Goal: Task Accomplishment & Management: Complete application form

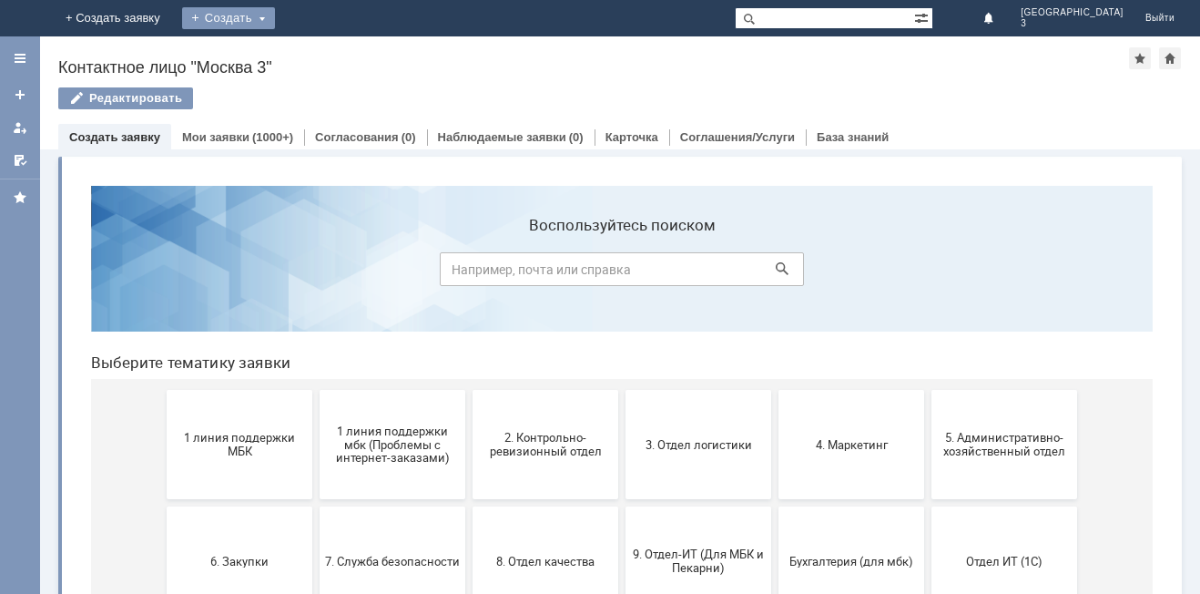
click at [275, 14] on div "Создать" at bounding box center [228, 18] width 93 height 22
click at [324, 59] on link "Заявка" at bounding box center [255, 55] width 138 height 22
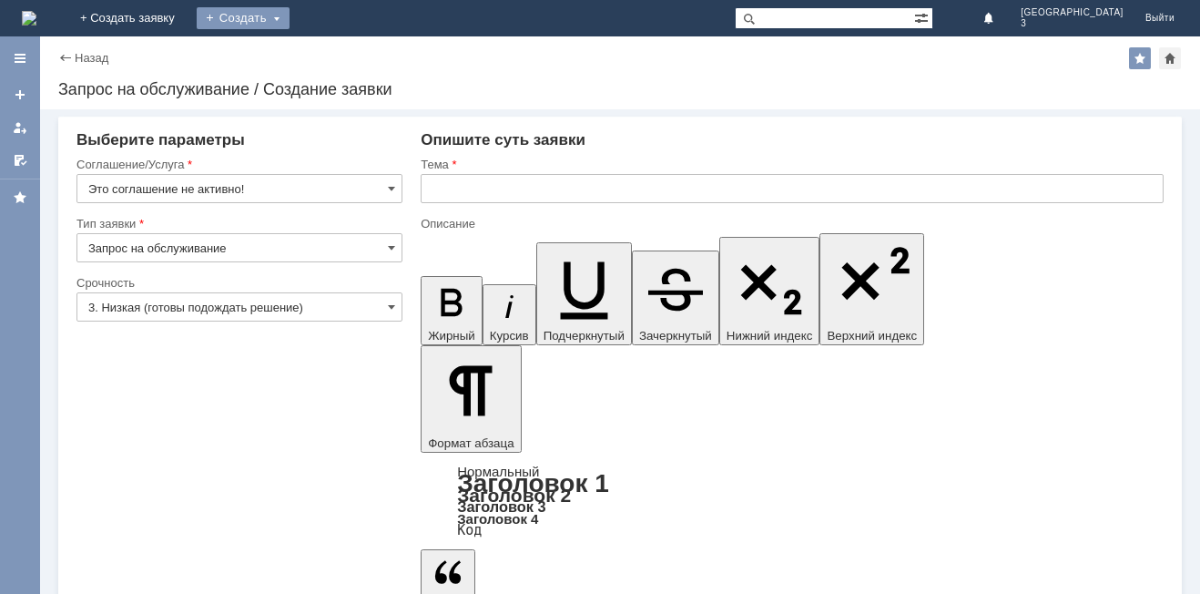
click at [290, 21] on div "Создать" at bounding box center [243, 18] width 93 height 22
click at [339, 59] on link "Заявка" at bounding box center [269, 55] width 138 height 22
click at [160, 188] on input "Это соглашение не активно!" at bounding box center [239, 188] width 326 height 29
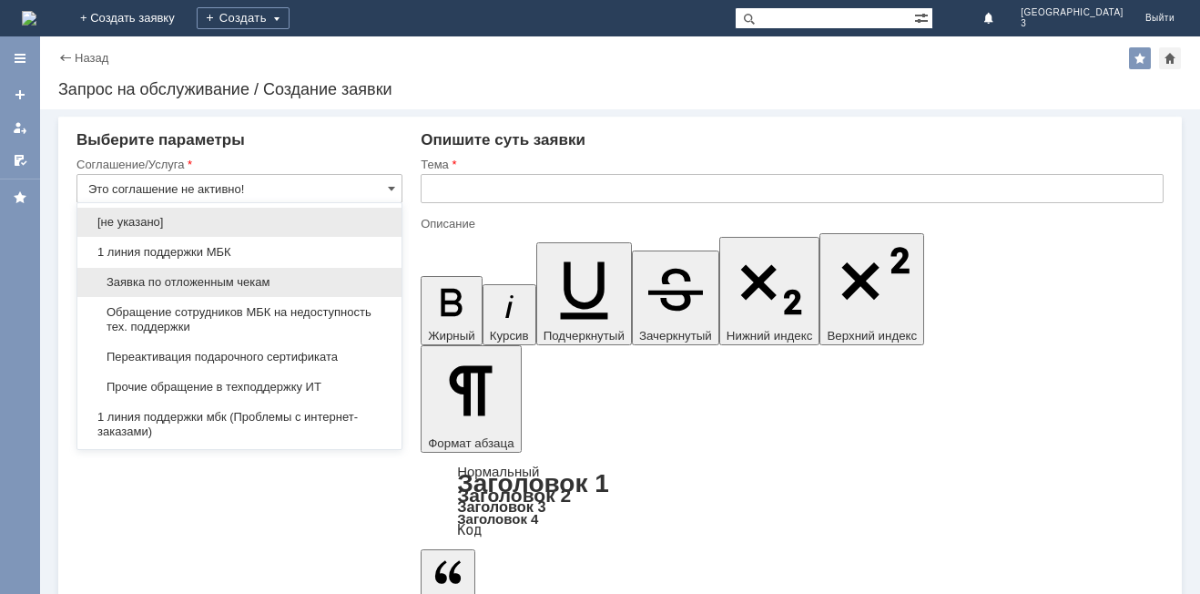
click at [227, 285] on span "Заявка по отложенным чекам" at bounding box center [239, 282] width 302 height 15
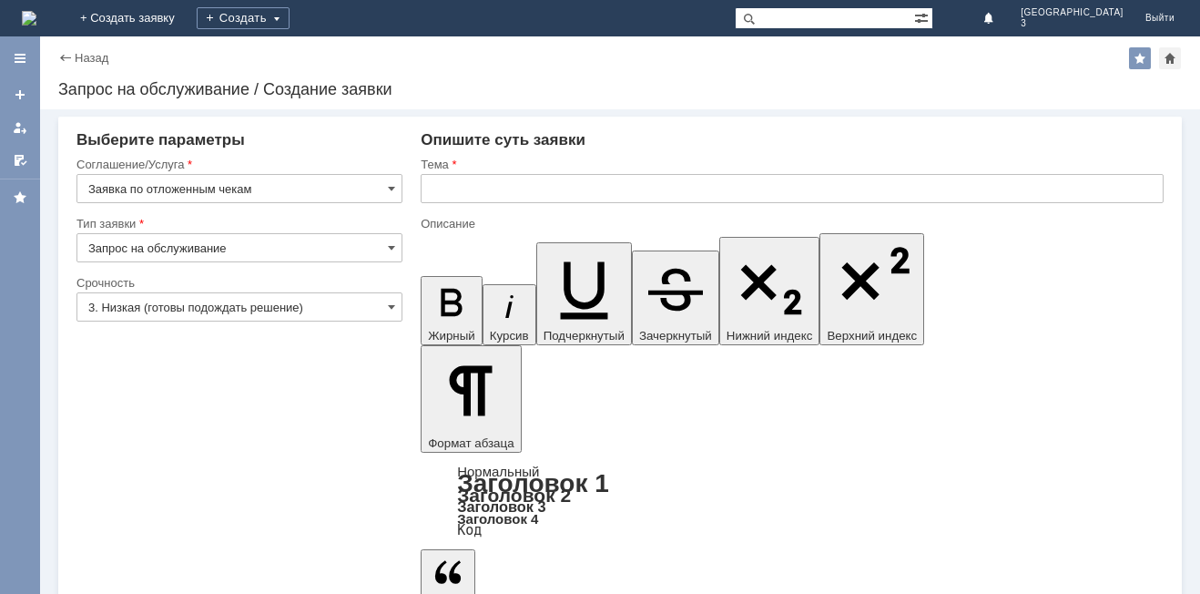
type input "Заявка по отложенным чекам"
click at [466, 190] on input "text" at bounding box center [792, 188] width 743 height 29
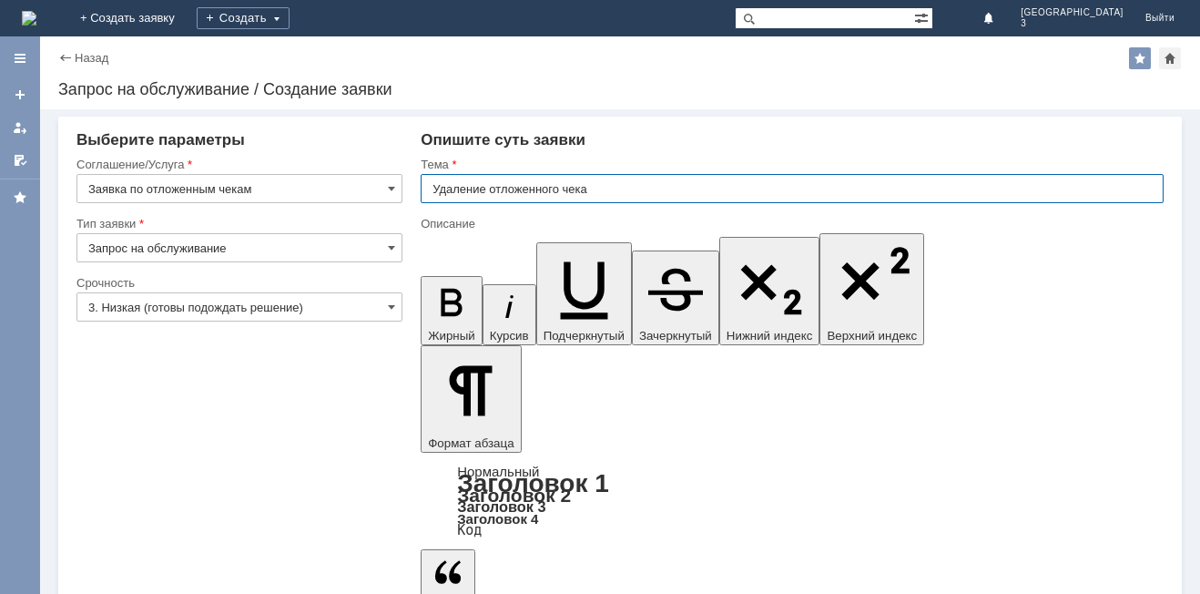
type input "Удаление отложенного чека"
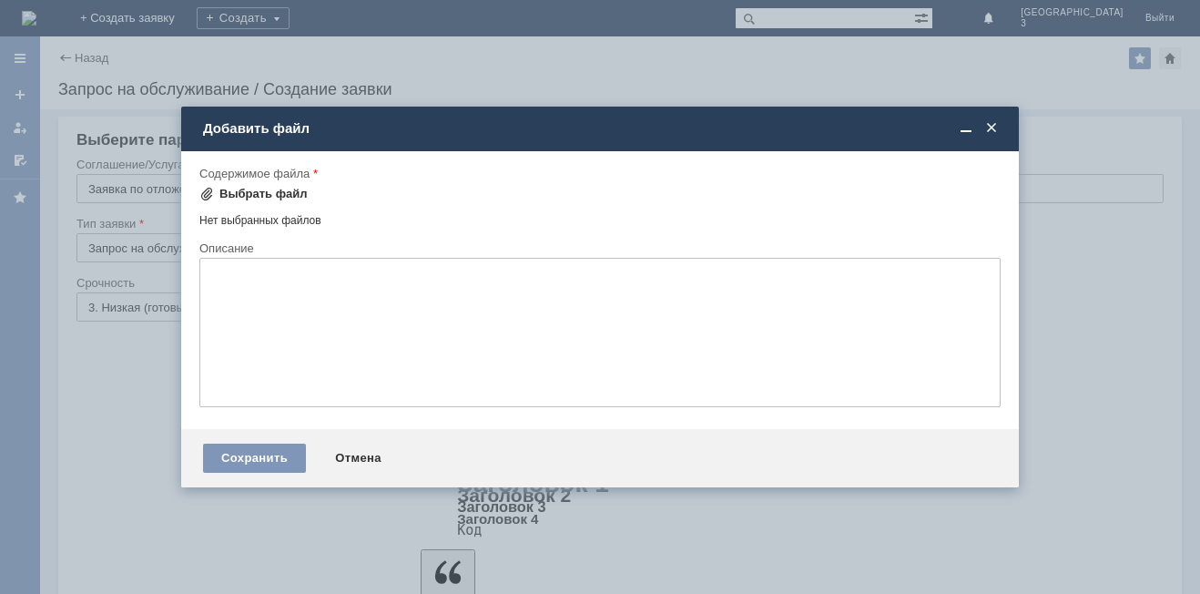
click at [249, 197] on div "Выбрать файл" at bounding box center [263, 194] width 88 height 15
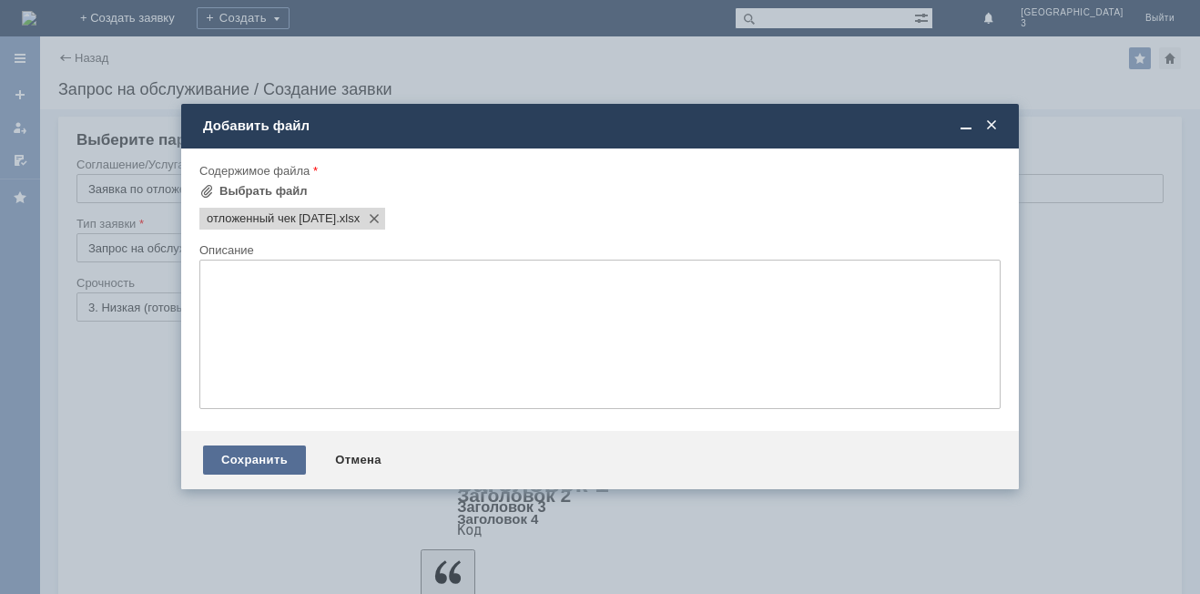
click at [242, 455] on div "Сохранить" at bounding box center [254, 459] width 103 height 29
